Goal: Contribute content: Contribute content

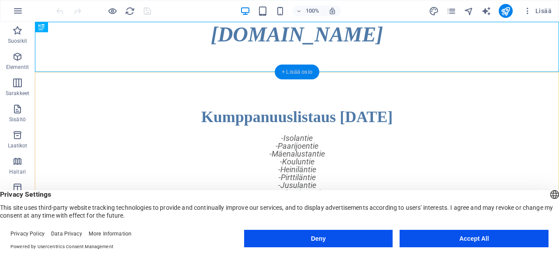
click at [295, 70] on div "+ Lisää osio" at bounding box center [297, 72] width 45 height 15
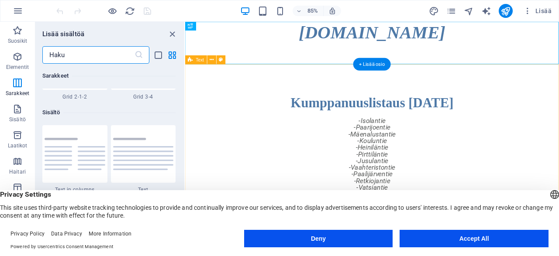
scroll to position [1528, 0]
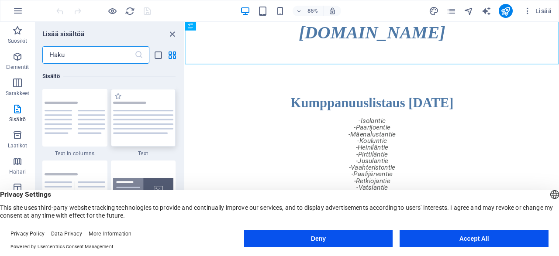
click at [126, 113] on img at bounding box center [143, 118] width 61 height 32
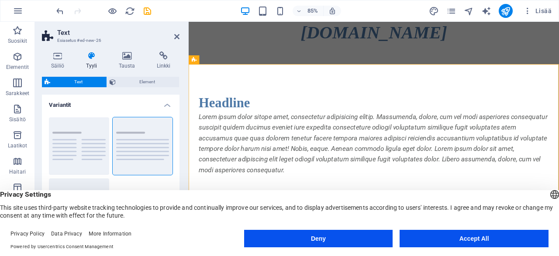
click at [450, 243] on button "Accept All" at bounding box center [474, 238] width 149 height 17
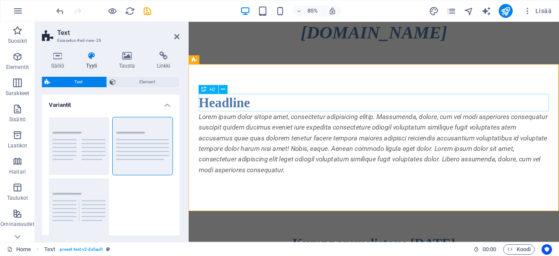
click at [257, 118] on div "Headline" at bounding box center [406, 117] width 412 height 21
click at [215, 117] on div "Headline" at bounding box center [406, 117] width 412 height 21
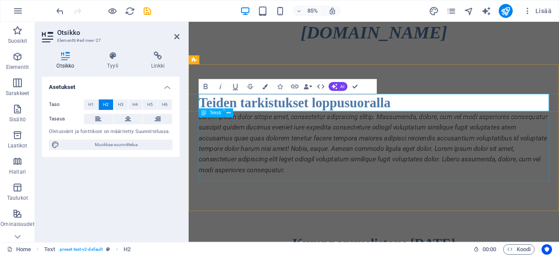
click at [328, 170] on div "Lorem ipsum dolor sitope amet, consectetur adipisicing elitip. Massumenda, dolo…" at bounding box center [406, 166] width 412 height 76
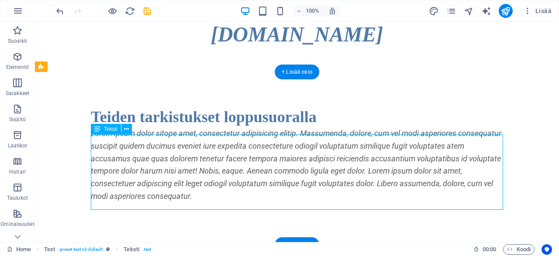
drag, startPoint x: 198, startPoint y: 202, endPoint x: 185, endPoint y: 188, distance: 19.8
click at [153, 179] on div "Lorem ipsum dolor sitope amet, consectetur adipisicing elitip. Massumenda, dolo…" at bounding box center [297, 166] width 412 height 76
click at [200, 202] on div "Lorem ipsum dolor sitope amet, consectetur adipisicing elitip. Massumenda, dolo…" at bounding box center [297, 166] width 412 height 76
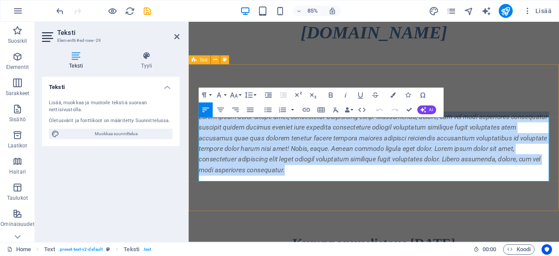
drag, startPoint x: 309, startPoint y: 202, endPoint x: 199, endPoint y: 139, distance: 126.2
click at [199, 139] on div "Teiden tarkistukset loppusuoralla Lorem ipsum dolor sitope amet, consectetur ad…" at bounding box center [407, 155] width 436 height 166
click at [442, 218] on div "Teiden tarkistukset loppusuoralla Lorem ipsum dolor sitope amet, consectetur ad…" at bounding box center [407, 155] width 436 height 166
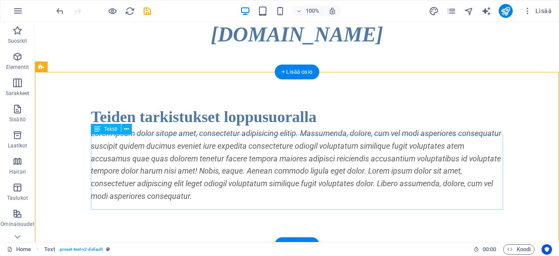
click at [229, 158] on div "Lorem ipsum dolor sitope amet, consectetur adipisicing elitip. Massumenda, dolo…" at bounding box center [297, 166] width 412 height 76
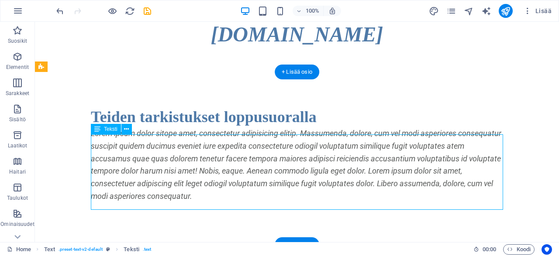
click at [229, 158] on div "Lorem ipsum dolor sitope amet, consectetur adipisicing elitip. Massumenda, dolo…" at bounding box center [297, 166] width 412 height 76
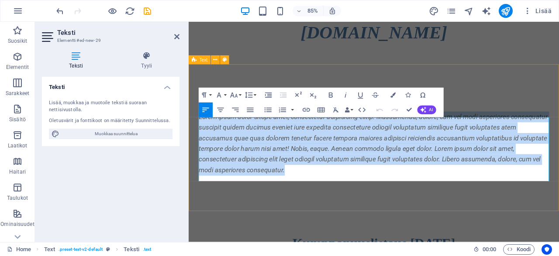
drag, startPoint x: 306, startPoint y: 203, endPoint x: 198, endPoint y: 138, distance: 125.8
click at [198, 138] on div "Teiden tarkistukset loppusuoralla Lorem ipsum dolor sitope amet, consectetur ad…" at bounding box center [407, 155] width 436 height 166
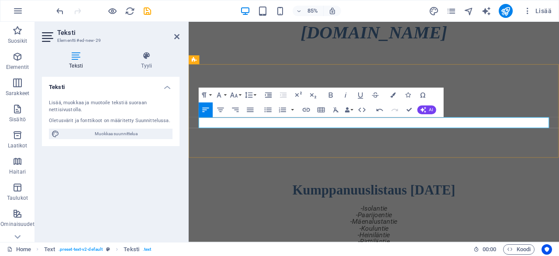
click at [223, 140] on p at bounding box center [406, 134] width 412 height 13
click at [396, 140] on p "”[PERSON_NAME] talvihoito on myös toimivaa tien kuivatusta.”" at bounding box center [406, 134] width 412 height 13
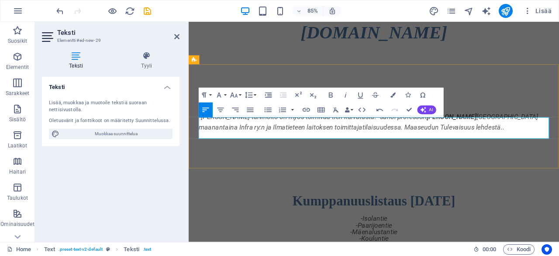
click at [548, 153] on p "”[PERSON_NAME] talvihoito on myös toimivaa tien kuivatusta.” sanoi professori […" at bounding box center [406, 140] width 412 height 25
drag, startPoint x: 439, startPoint y: 152, endPoint x: 485, endPoint y: 164, distance: 47.2
click at [440, 153] on p "”[PERSON_NAME] talvihoito on myös toimivaa tien kuivatusta.” sanoi professori […" at bounding box center [406, 140] width 412 height 25
click at [559, 152] on p "”[PERSON_NAME] talvihoito on myös toimivaa tien kuivatusta.” sanoi professori […" at bounding box center [406, 140] width 412 height 25
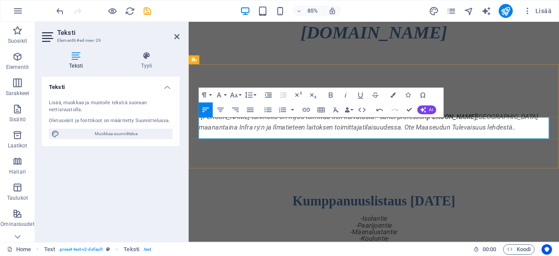
click at [559, 153] on p "”[PERSON_NAME] talvihoito on myös toimivaa tien kuivatusta.” sanoi professori […" at bounding box center [406, 140] width 412 height 25
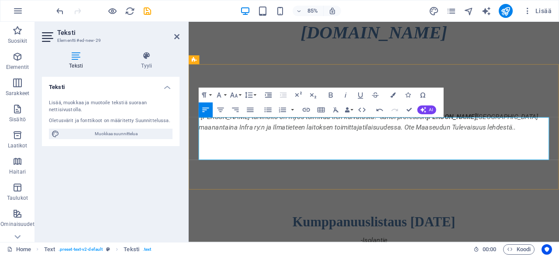
click at [208, 166] on p at bounding box center [406, 159] width 412 height 13
click at [205, 166] on p at bounding box center [406, 159] width 412 height 13
click at [363, 166] on p "”Auraamatta jättämisellä ei säästetä.”" at bounding box center [406, 159] width 412 height 13
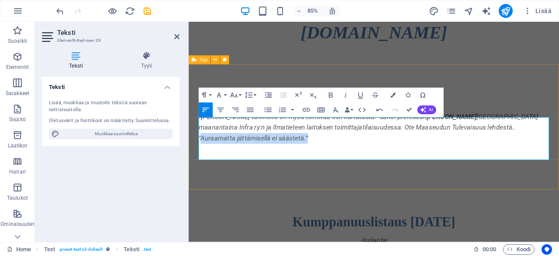
drag, startPoint x: 329, startPoint y: 164, endPoint x: 197, endPoint y: 164, distance: 132.3
click at [197, 164] on div "Teiden tarkistukset loppusuoralla ”[PERSON_NAME] talvihoito on myös toimivaa ti…" at bounding box center [407, 142] width 436 height 141
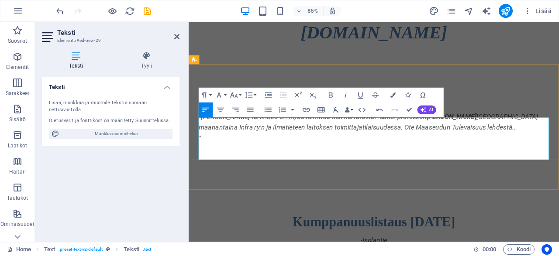
click at [440, 153] on p "”[PERSON_NAME] talvihoito on myös toimivaa tien kuivatusta.” sanoi professori […" at bounding box center [406, 140] width 412 height 25
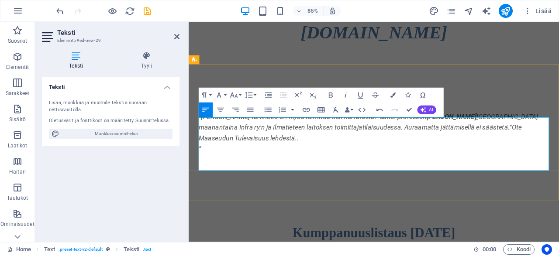
click at [441, 154] on p "”[PERSON_NAME] talvihoito on myös toimivaa tien kuivatusta.” sanoi professori […" at bounding box center [406, 147] width 412 height 38
click at [439, 153] on p "”[PERSON_NAME] talvihoito on myös toimivaa tien kuivatusta.” sanoi professori […" at bounding box center [406, 147] width 412 height 38
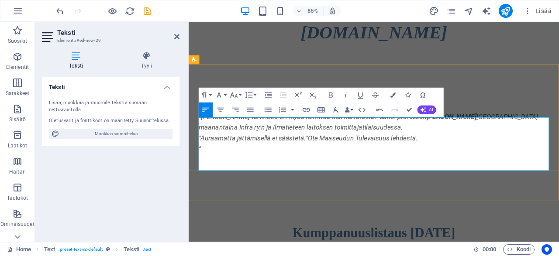
click at [218, 178] on p "”" at bounding box center [406, 171] width 412 height 13
click at [328, 166] on p ""Auraamatta jättämisellä ei säästetä.”Ote Maaseudun Tulevaisuus lehdestä.." at bounding box center [406, 159] width 412 height 13
click at [337, 166] on p ""Auraamatta jättämisellä ei säästetä.” Ote Maaseudun Tulevaisuus lehdestä.." at bounding box center [406, 159] width 412 height 13
click at [349, 166] on p ""Auraamatta jättämisellä ei säästetä.” Ottee Maaseudun Tulevaisuus lehdestä.." at bounding box center [406, 159] width 412 height 13
click at [475, 166] on p ""Auraamatta jättämisellä ei säästetä.” Otteet Maaseudun Tulevaisuus lehdestä.." at bounding box center [406, 159] width 412 height 13
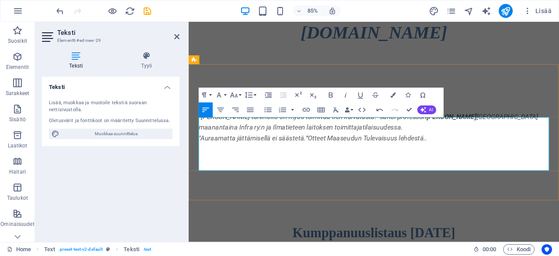
click at [484, 166] on p ""Auraamatta jättämisellä ei säästetä.” Otteet Maaseudun Tulevaisuus lehdestä.." at bounding box center [406, 159] width 412 height 13
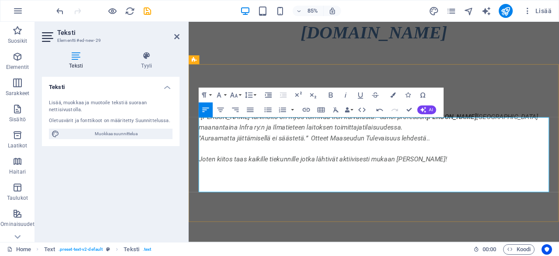
click at [247, 152] on p "”[PERSON_NAME] talvihoito on myös toimivaa tien kuivatusta.” sanoi professori […" at bounding box center [406, 140] width 412 height 25
click at [364, 152] on p "”[PERSON_NAME] talvihoito on myös toimivaa tien kuivatusta.” sanoi professori […" at bounding box center [406, 140] width 412 height 25
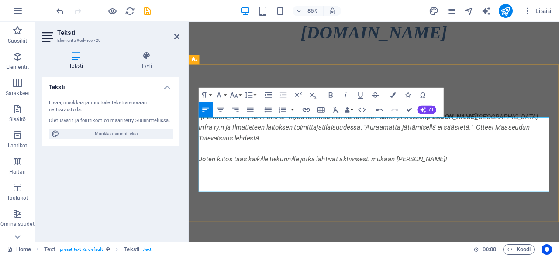
click at [485, 155] on p "”[PERSON_NAME] talvihoito on myös toimivaa tien kuivatusta.” sanoi professori […" at bounding box center [406, 147] width 412 height 38
click at [494, 190] on p "Joten kiitos taas kaikille tiekunnille jotka lähtivät aktiivisesti mukaan [PERS…" at bounding box center [406, 184] width 412 height 13
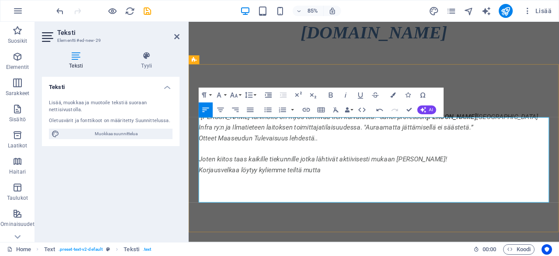
click at [287, 203] on p "Korjausvelkaa löytyy kyliemme teiltä mutta" at bounding box center [406, 196] width 412 height 13
click at [365, 203] on p "Korjausvelkaa löytyy kylimme teiltä mutta" at bounding box center [406, 196] width 412 height 13
click at [559, 141] on p "”[PERSON_NAME] talvihoito on myös toimivaa tien kuivatusta.” sanoi professori […" at bounding box center [406, 140] width 412 height 25
click at [482, 203] on p "Korjausvelkaa löytyy kylimme teiltä mutta tilanne ei kuitenkaan ole hälyyttävä." at bounding box center [406, 196] width 412 height 13
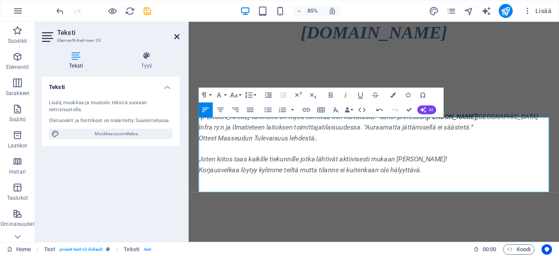
click at [177, 38] on icon at bounding box center [176, 36] width 5 height 7
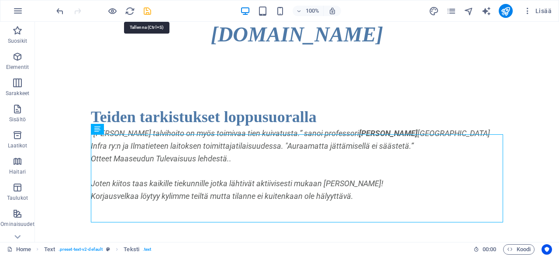
click at [145, 10] on icon "save" at bounding box center [147, 11] width 10 height 10
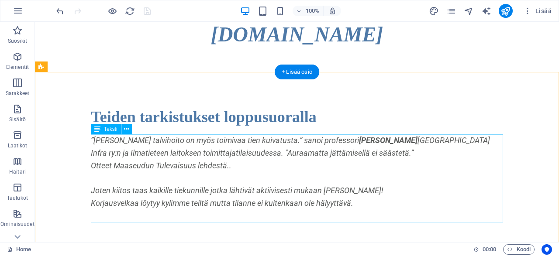
click at [177, 158] on div "”[PERSON_NAME] talvihoito on myös toimivaa tien kuivatusta.” sanoi professori […" at bounding box center [297, 179] width 412 height 88
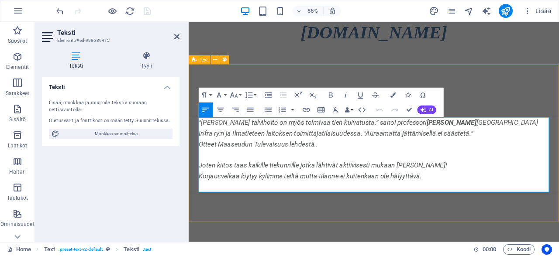
click at [200, 167] on p "Otteet Maaseudun Tulevaisuus lehdestä.." at bounding box center [406, 166] width 412 height 13
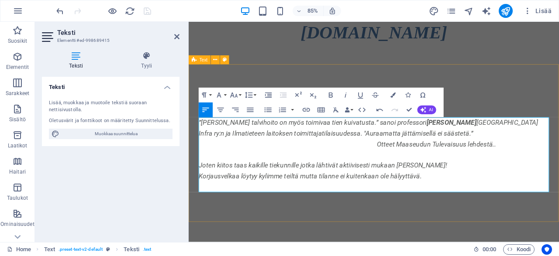
click at [472, 205] on p "Korjausvelkaa löytyy kylimme teiltä mutta tilanne ei kuitenkaan ole hälyyttävä." at bounding box center [406, 203] width 412 height 13
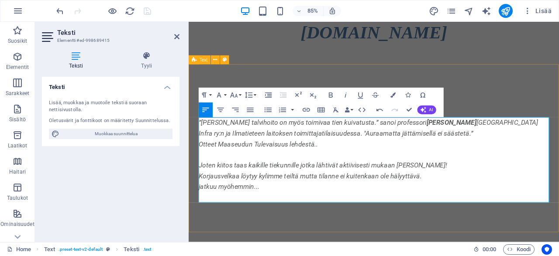
click at [202, 216] on p "jatkuu myöhemmin..." at bounding box center [406, 216] width 412 height 13
click at [217, 216] on p "jatkuu myöhemmin..." at bounding box center [406, 216] width 412 height 13
click at [175, 35] on icon at bounding box center [176, 36] width 5 height 7
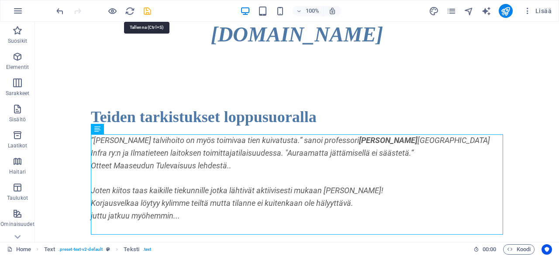
click at [147, 10] on icon "save" at bounding box center [147, 11] width 10 height 10
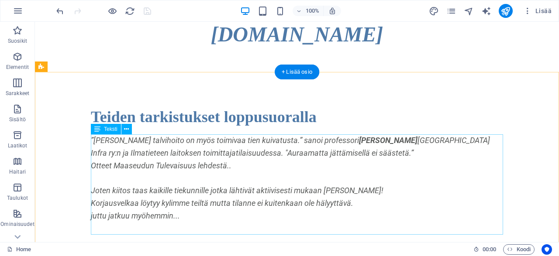
click at [220, 197] on div "”[PERSON_NAME] talvihoito on myös toimivaa tien kuivatusta.” sanoi professori […" at bounding box center [297, 185] width 412 height 100
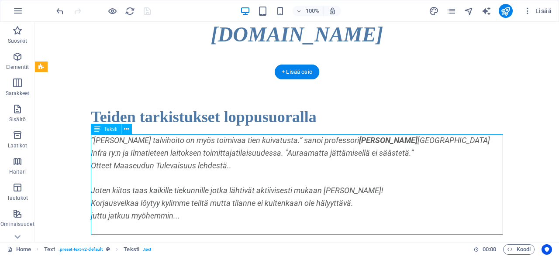
click at [220, 197] on div "”[PERSON_NAME] talvihoito on myös toimivaa tien kuivatusta.” sanoi professori […" at bounding box center [297, 185] width 412 height 100
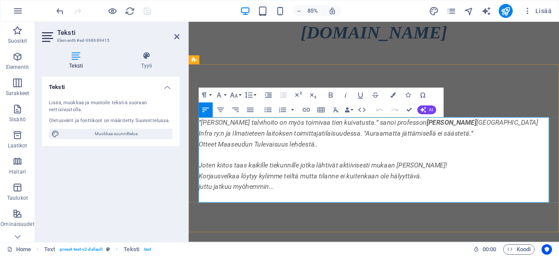
click at [222, 193] on p "Joten kiitos taas kaikille tiekunnille jotka lähtivät aktiivisesti mukaan [PERS…" at bounding box center [406, 191] width 412 height 13
click at [467, 205] on p "Korjausvelkaa löytyy kylimme teiltä mutta tilanne ei kuitenkaan ole hälyyttävä." at bounding box center [406, 203] width 412 height 13
click at [178, 37] on icon at bounding box center [176, 36] width 5 height 7
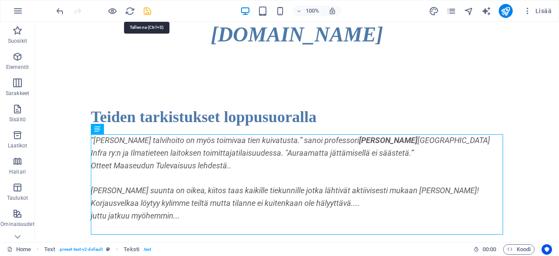
click at [147, 10] on icon "save" at bounding box center [147, 11] width 10 height 10
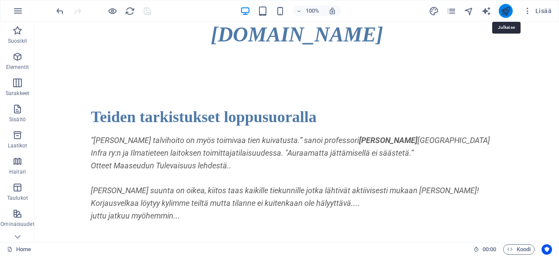
click at [508, 10] on icon "publish" at bounding box center [506, 11] width 10 height 10
